Goal: Information Seeking & Learning: Learn about a topic

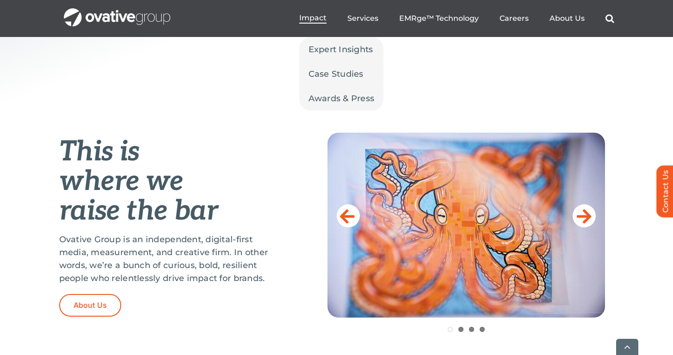
click at [320, 16] on span "Impact" at bounding box center [312, 17] width 27 height 9
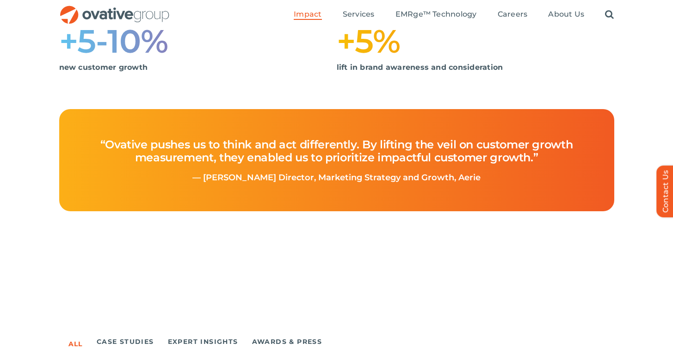
scroll to position [304, 0]
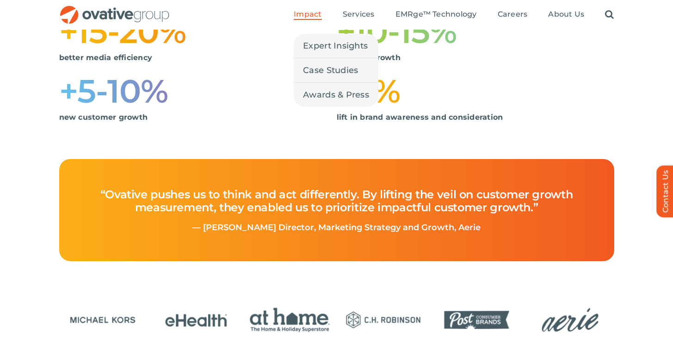
click at [301, 19] on link "Impact" at bounding box center [308, 15] width 28 height 10
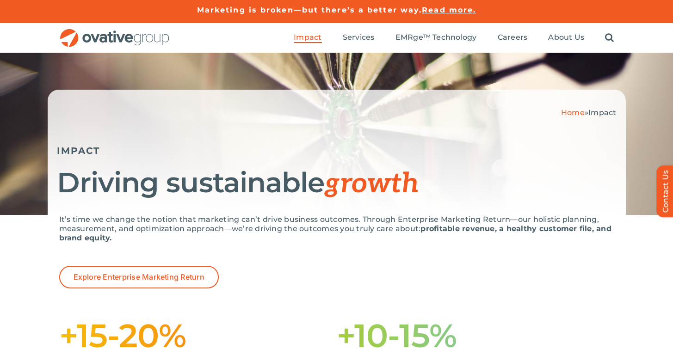
click at [115, 30] on img "OG_Full_horizontal_RGB" at bounding box center [114, 38] width 111 height 19
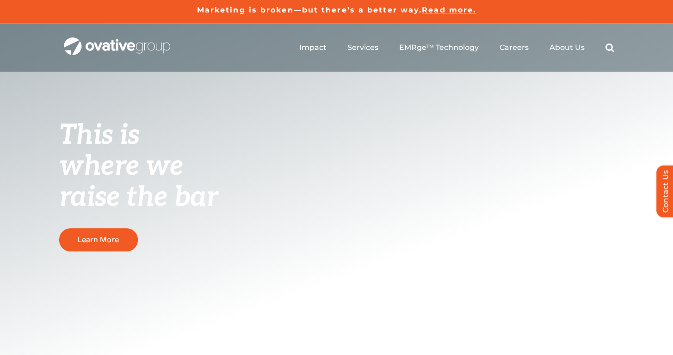
click at [452, 7] on span "Read more." at bounding box center [449, 10] width 54 height 9
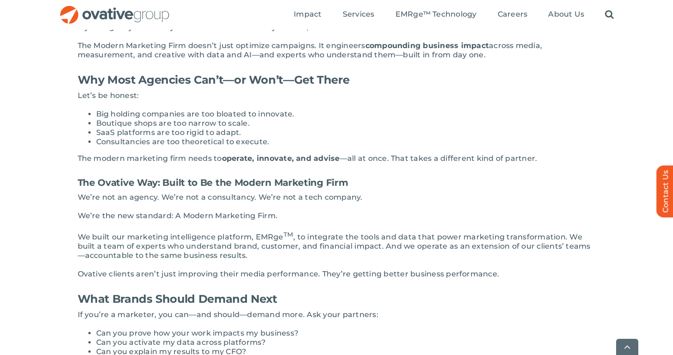
scroll to position [888, 0]
click at [229, 235] on p "We built our marketing intelligence platform, EMRge TM , to integrate the tools…" at bounding box center [337, 245] width 518 height 31
drag, startPoint x: 169, startPoint y: 225, endPoint x: 253, endPoint y: 228, distance: 83.8
click at [253, 230] on p "We built our marketing intelligence platform, EMRge TM , to integrate the tools…" at bounding box center [337, 245] width 518 height 31
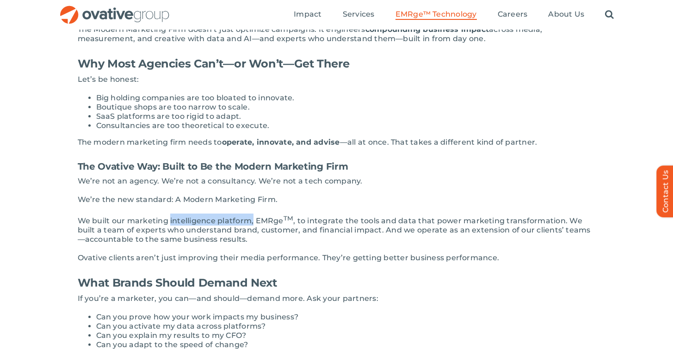
click at [409, 15] on span "EMRge™ Technology" at bounding box center [436, 14] width 81 height 9
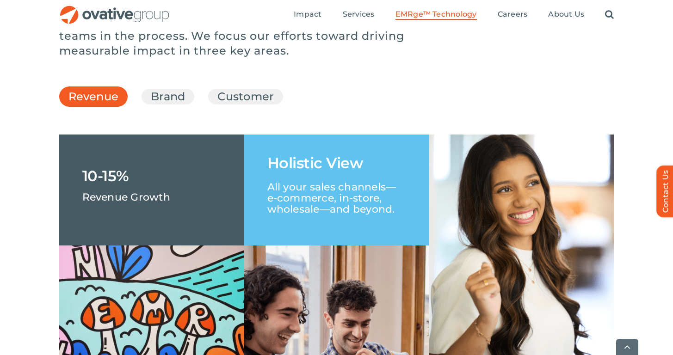
scroll to position [1357, 0]
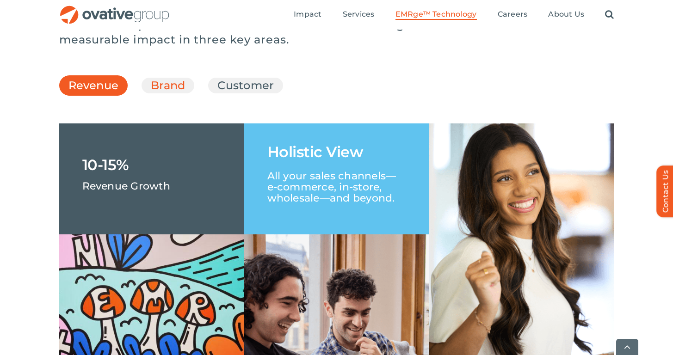
click at [167, 93] on link "Brand" at bounding box center [168, 86] width 34 height 16
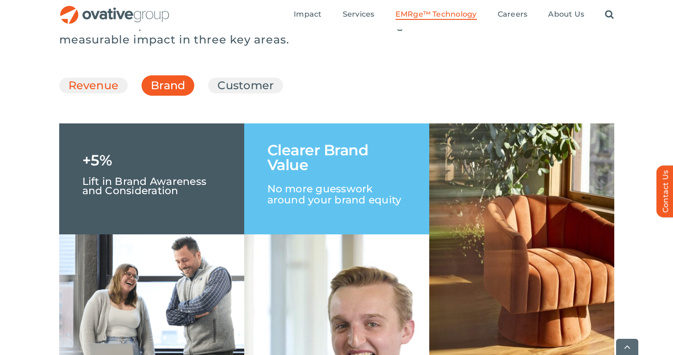
click at [115, 93] on link "Revenue" at bounding box center [93, 86] width 50 height 16
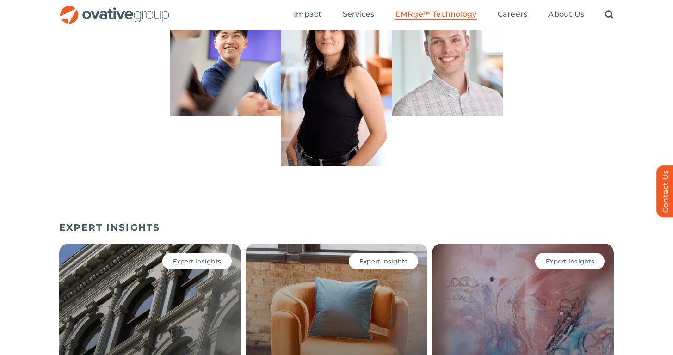
scroll to position [2754, 0]
